Goal: Task Accomplishment & Management: Complete application form

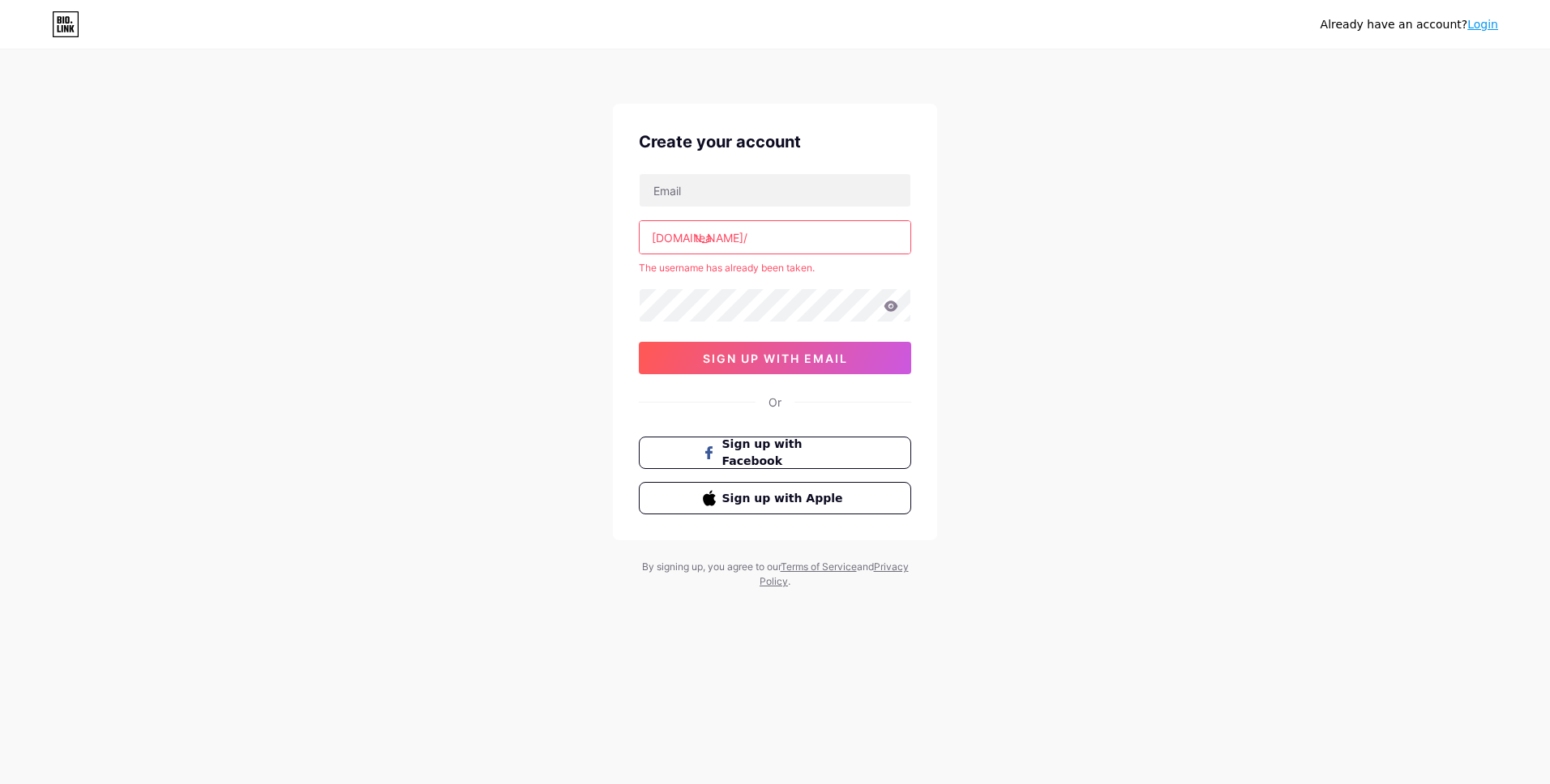
click at [781, 236] on input "tea" at bounding box center [775, 237] width 270 height 32
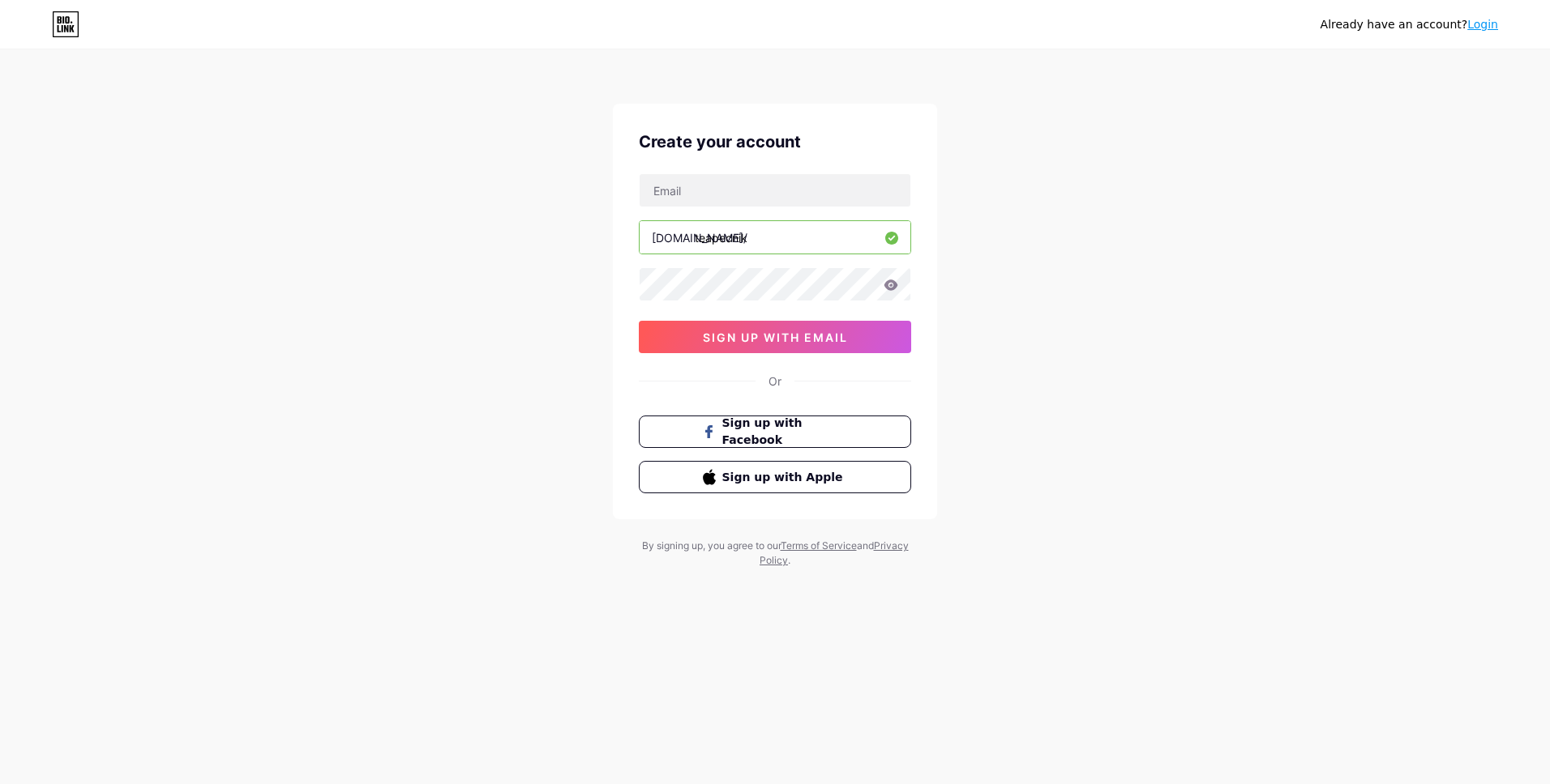
type input "teapecnik"
click at [1116, 229] on div "Already have an account? Login Create your account [DOMAIN_NAME]/ teapecnik 0cA…" at bounding box center [775, 310] width 1550 height 620
click at [784, 188] on input "text" at bounding box center [775, 190] width 270 height 32
click at [788, 333] on span "sign up with email" at bounding box center [774, 337] width 145 height 14
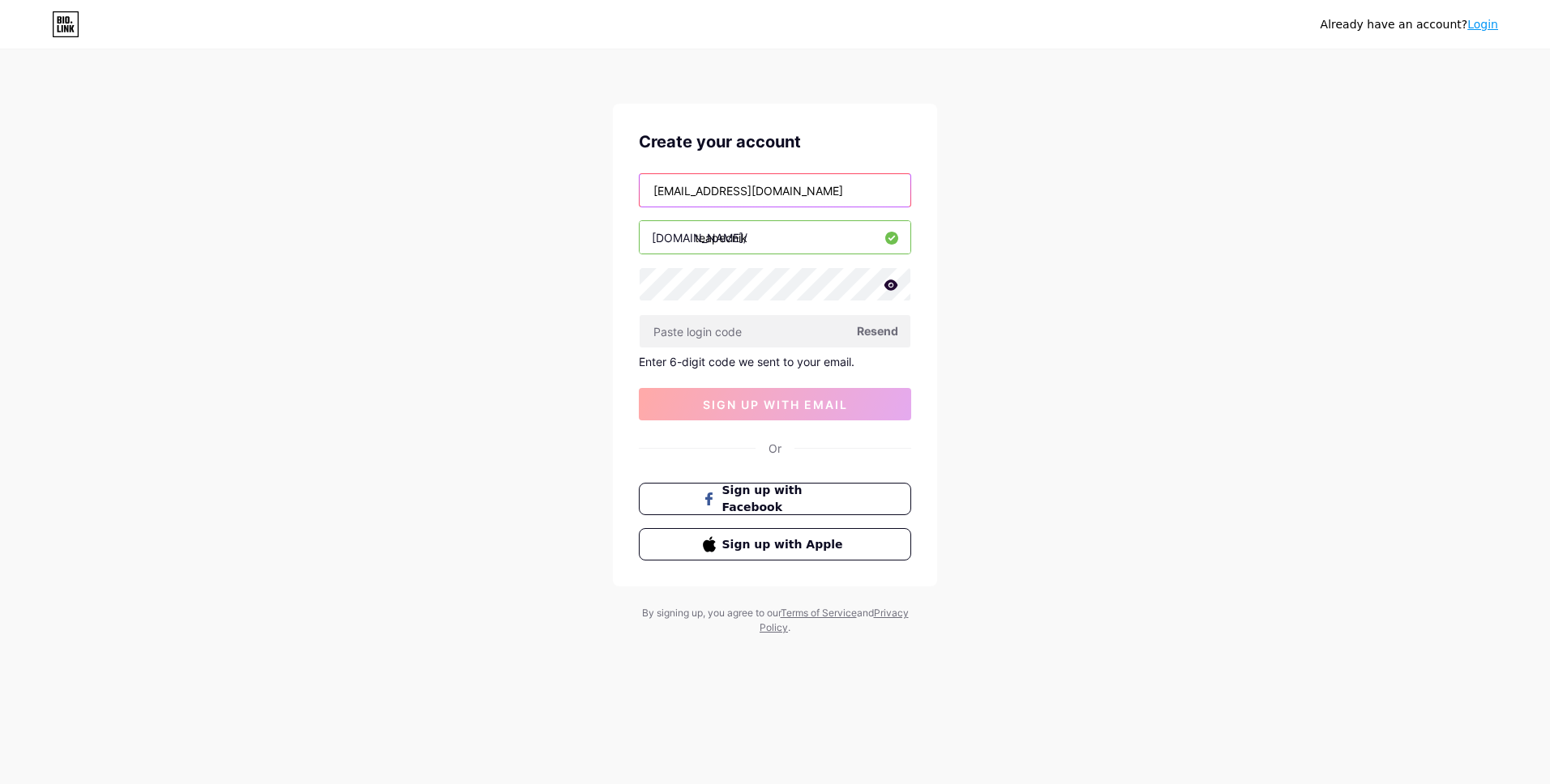
click at [817, 196] on input "[EMAIL_ADDRESS][DOMAIN_NAME]" at bounding box center [775, 190] width 270 height 32
type input "t"
click at [825, 193] on input "[EMAIL_ADDRESS][DOMAIN_NAME]" at bounding box center [775, 190] width 270 height 32
click at [753, 401] on span "sign up with email" at bounding box center [774, 404] width 145 height 14
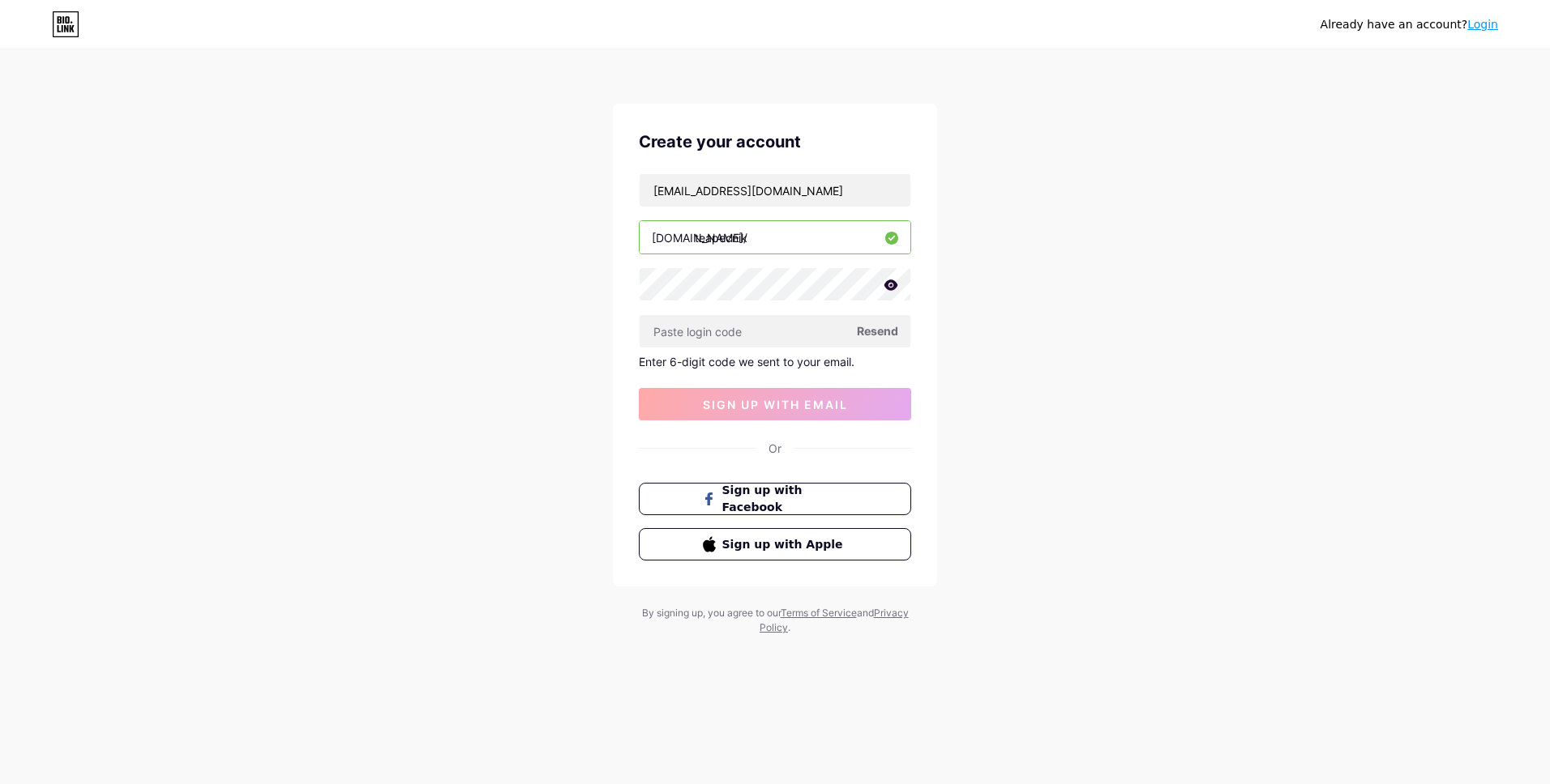
click at [878, 332] on span "Resend" at bounding box center [877, 331] width 42 height 17
click at [780, 418] on button "sign up with email" at bounding box center [775, 404] width 272 height 32
click at [780, 412] on button "sign up with email" at bounding box center [775, 404] width 272 height 32
click at [740, 363] on div "Enter 6-digit code we sent to your email." at bounding box center [775, 362] width 272 height 14
click at [777, 191] on input "[EMAIL_ADDRESS][DOMAIN_NAME]" at bounding box center [775, 190] width 270 height 32
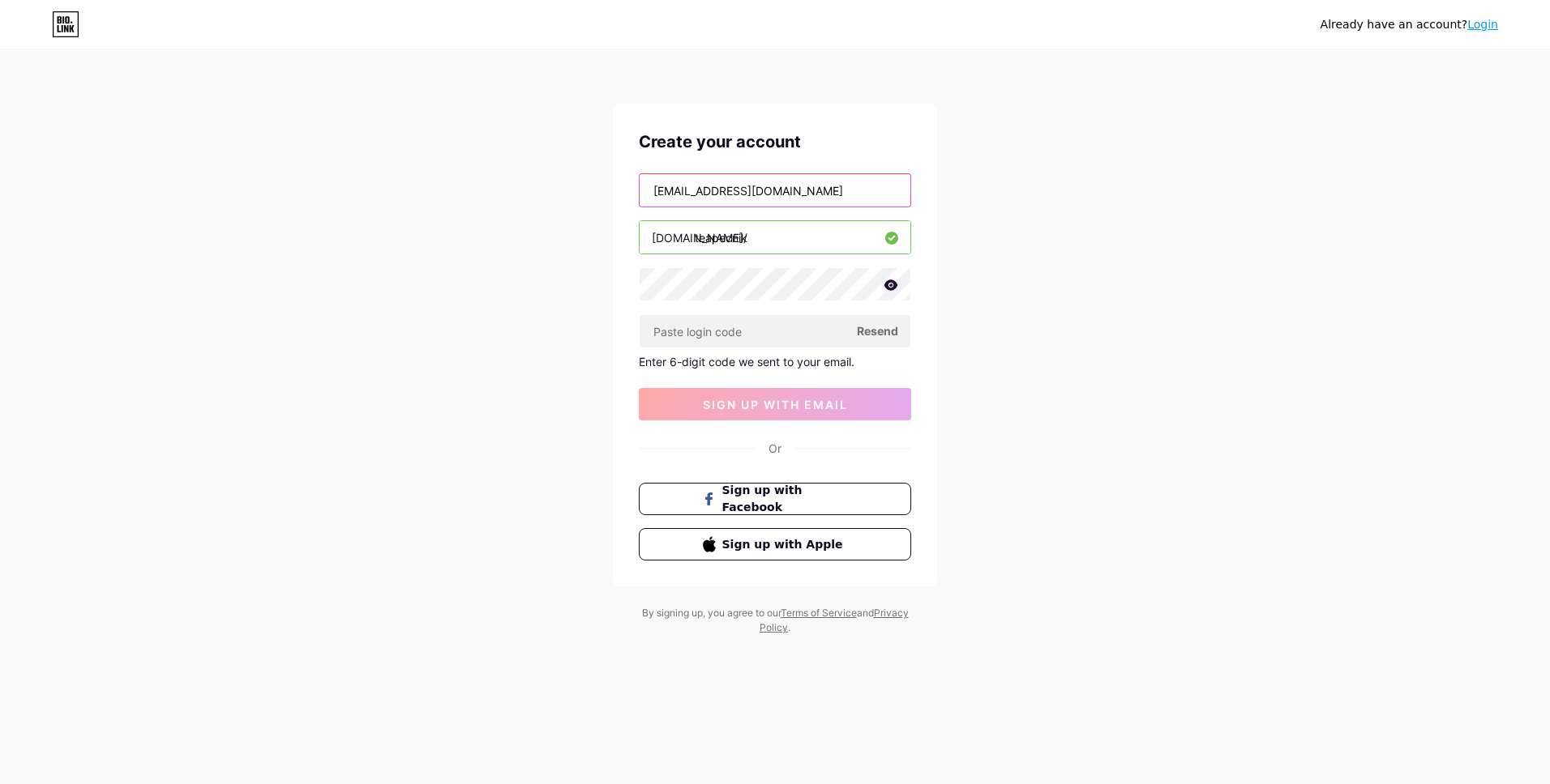
click at [777, 191] on input "[EMAIL_ADDRESS][DOMAIN_NAME]" at bounding box center [775, 190] width 270 height 32
type input "[EMAIL_ADDRESS][DOMAIN_NAME]"
click at [784, 412] on button "sign up with email" at bounding box center [775, 404] width 272 height 32
click at [880, 332] on span "Resend" at bounding box center [877, 331] width 42 height 17
